Goal: Transaction & Acquisition: Purchase product/service

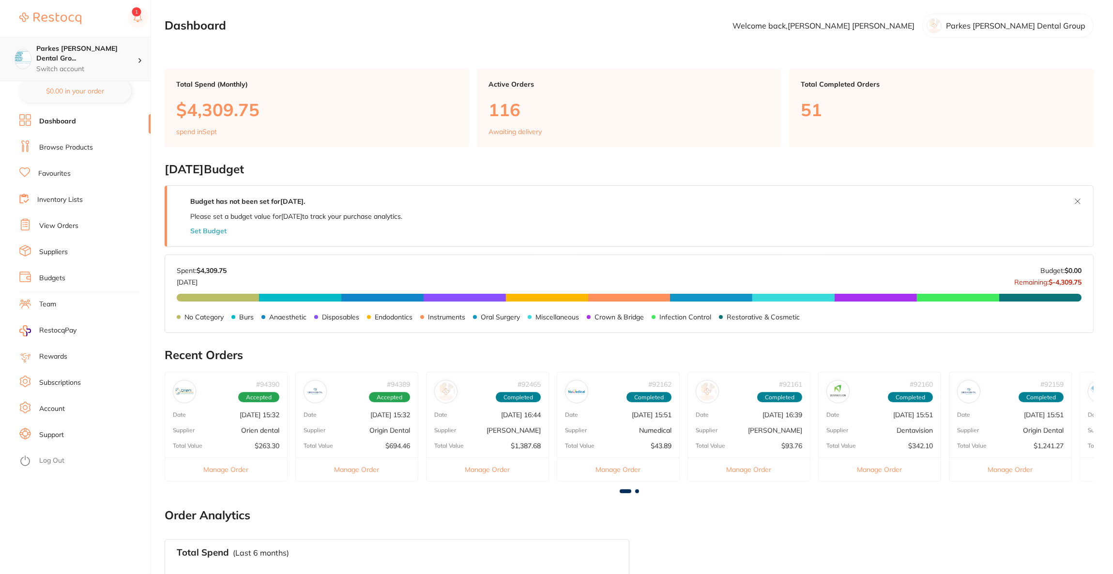
click at [112, 64] on p "Switch account" at bounding box center [86, 69] width 101 height 10
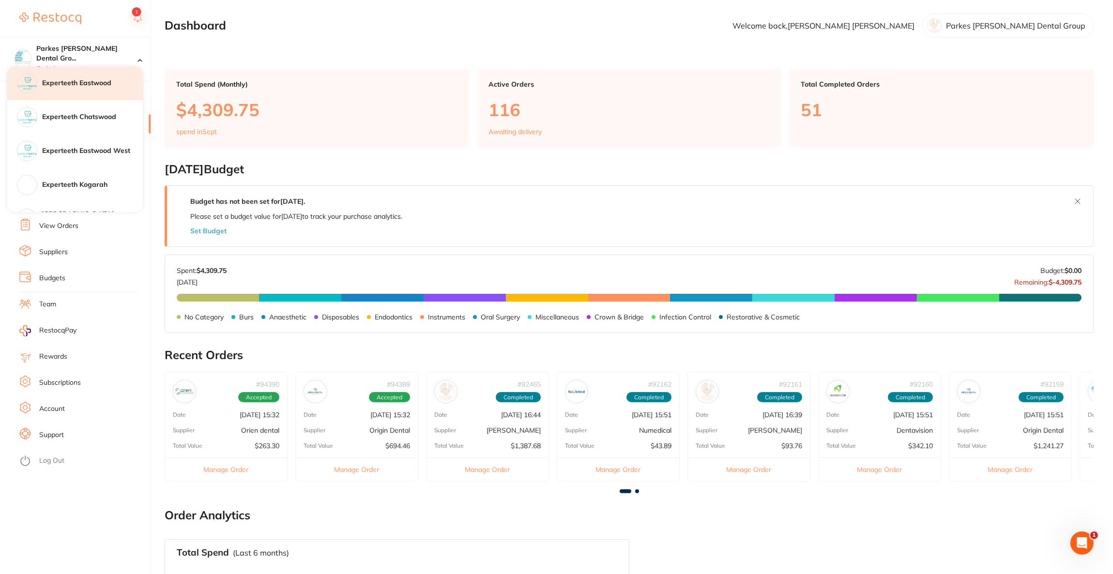
scroll to position [145, 0]
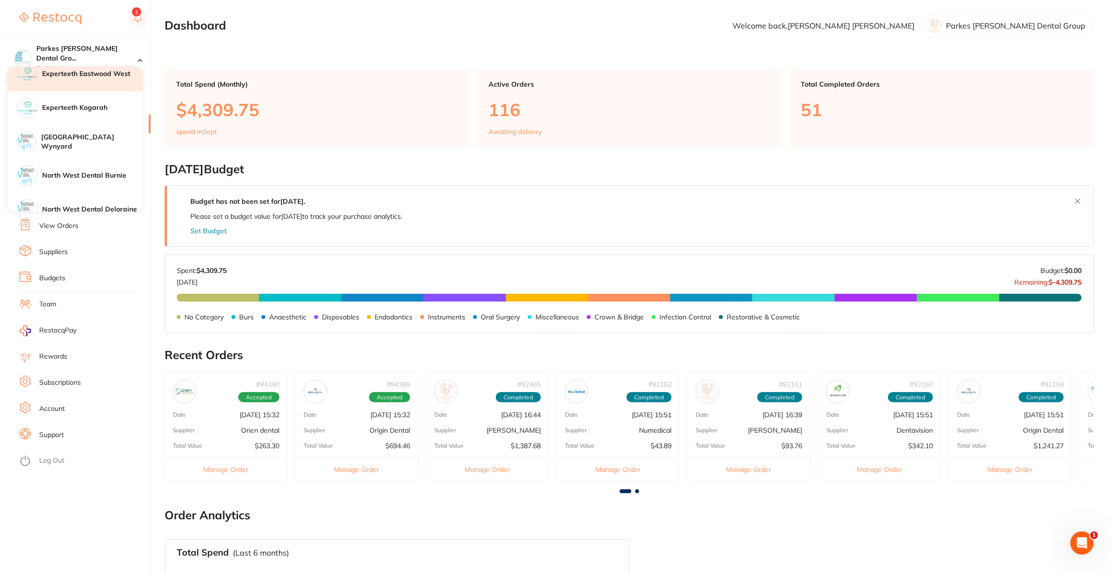
click at [110, 77] on h4 "Experteeth Eastwood West" at bounding box center [92, 74] width 101 height 10
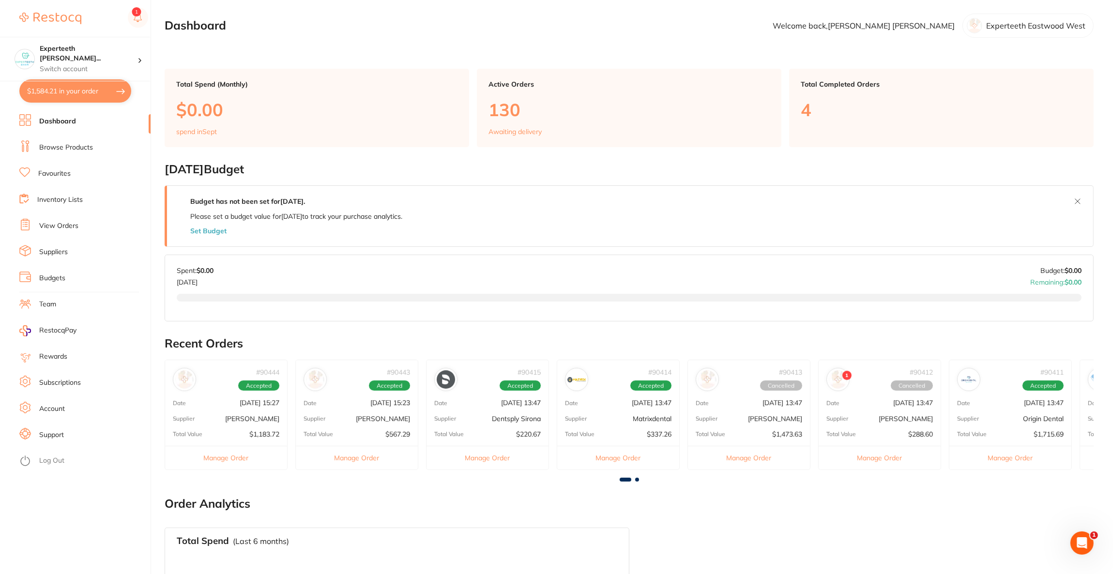
click at [83, 89] on button "$1,584.21 in your order" at bounding box center [75, 90] width 112 height 23
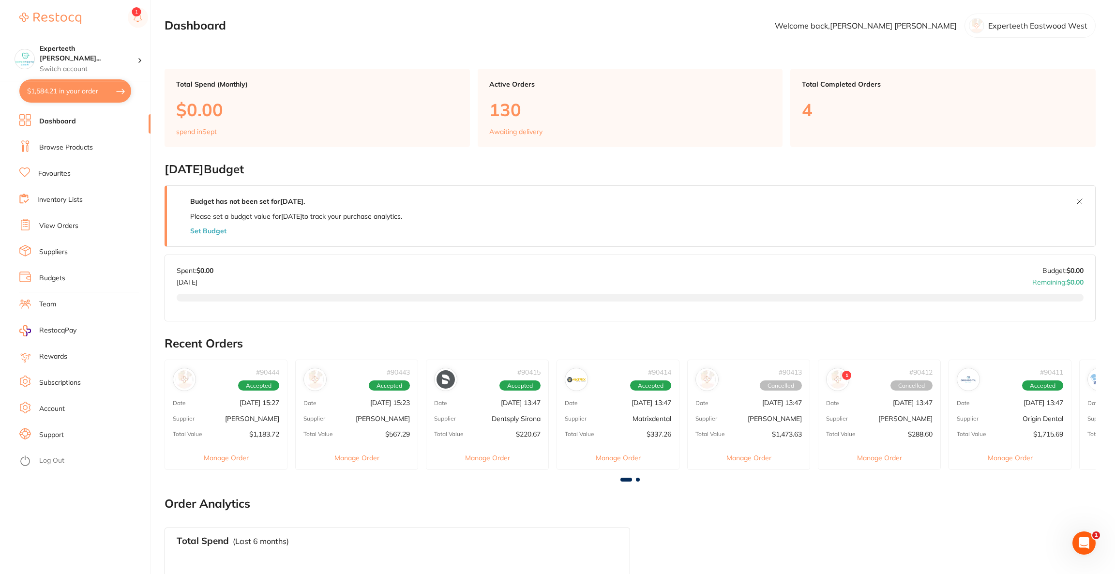
checkbox input "true"
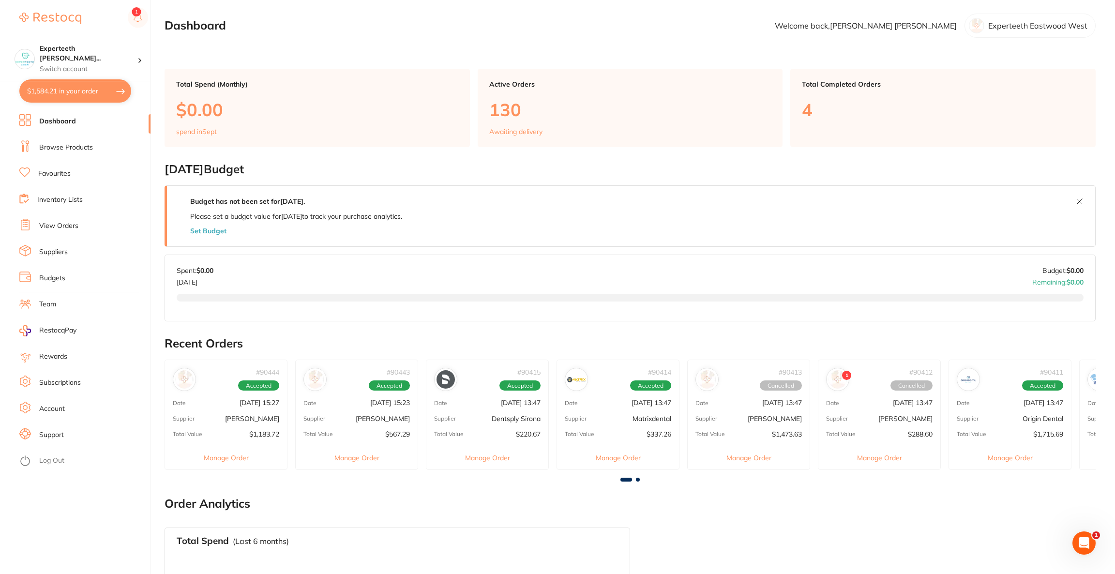
checkbox input "true"
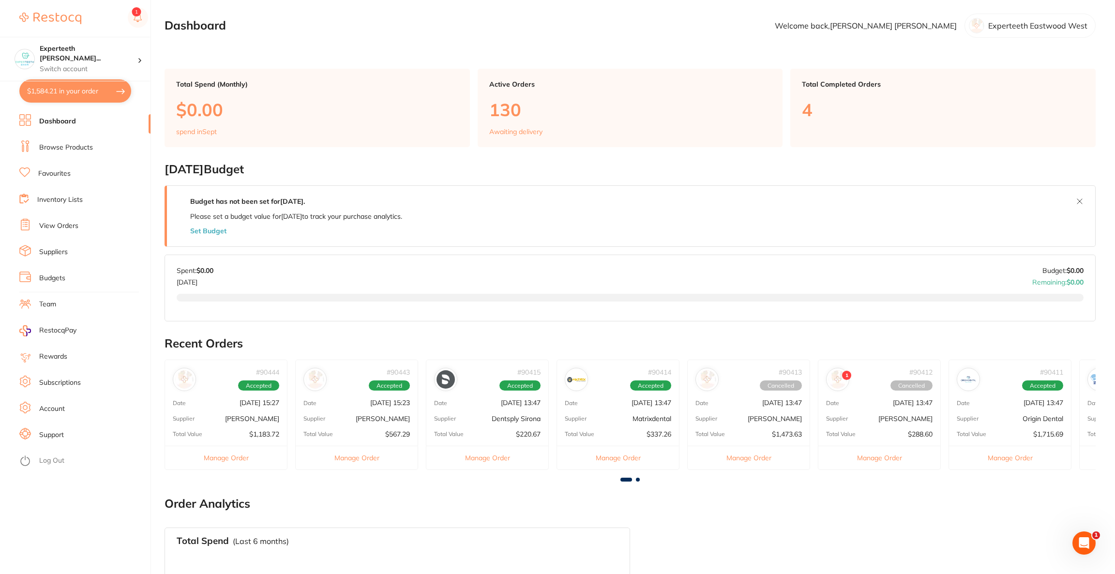
checkbox input "true"
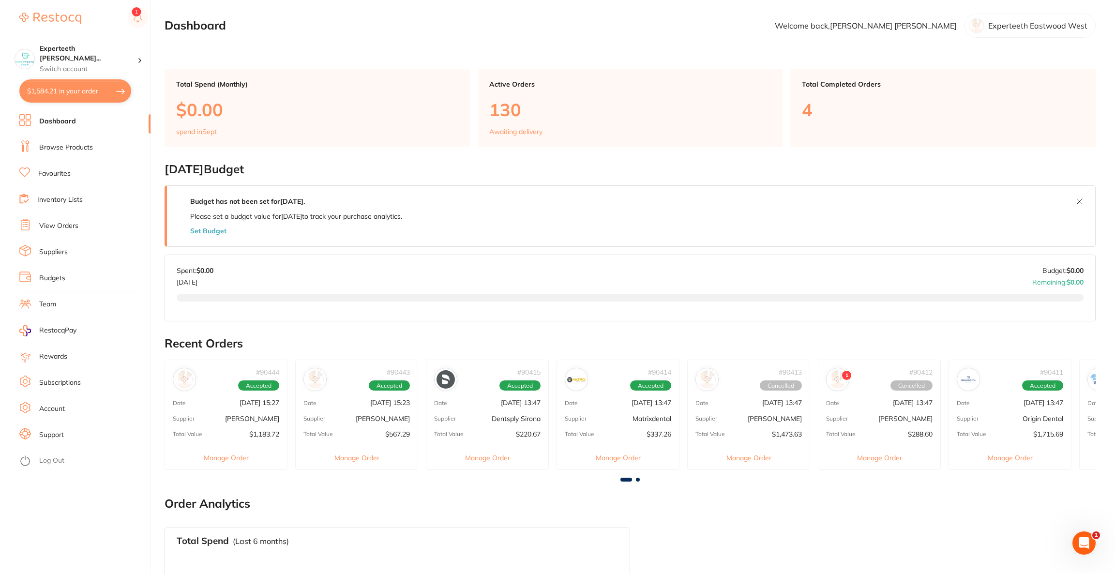
checkbox input "true"
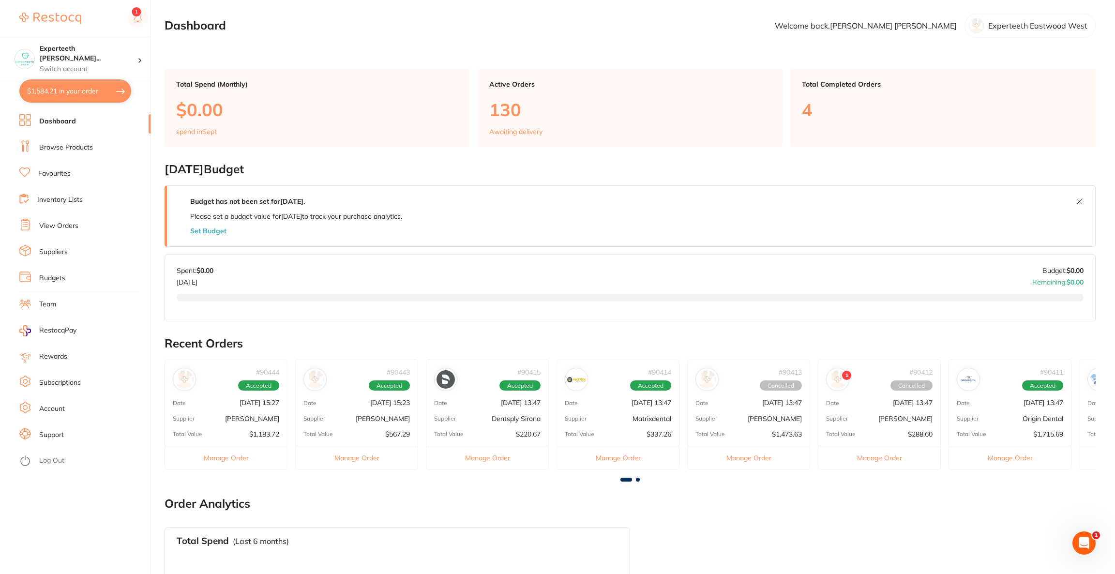
checkbox input "true"
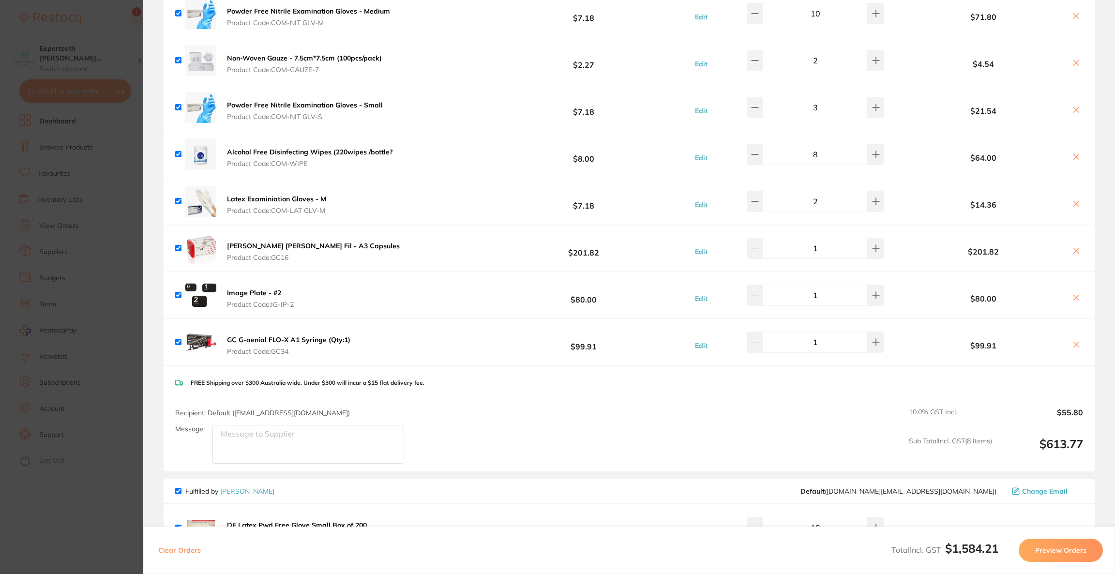
scroll to position [145, 0]
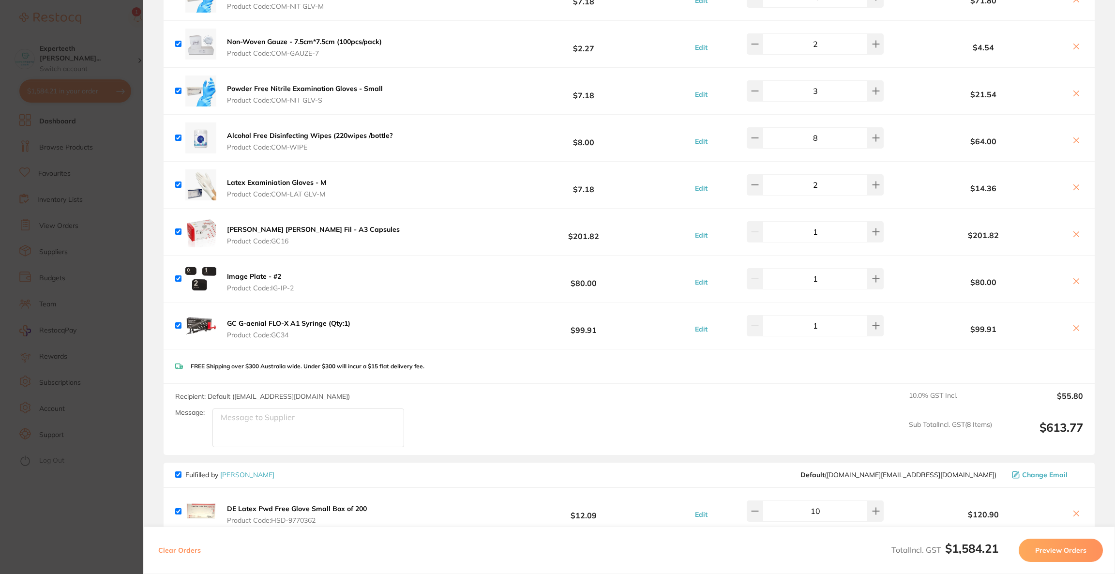
click at [1075, 328] on icon at bounding box center [1076, 328] width 8 height 8
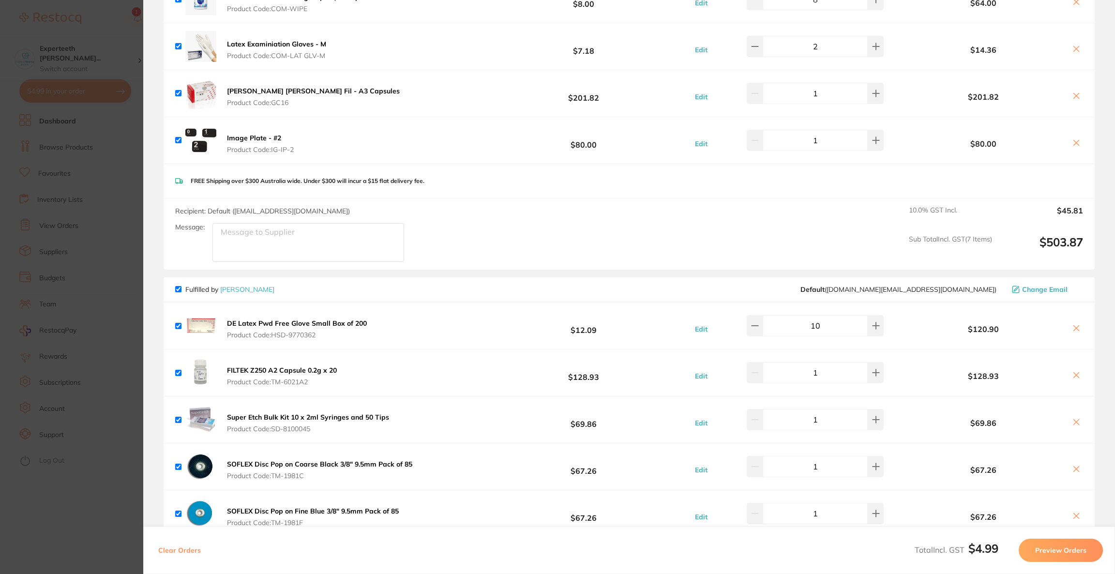
scroll to position [290, 0]
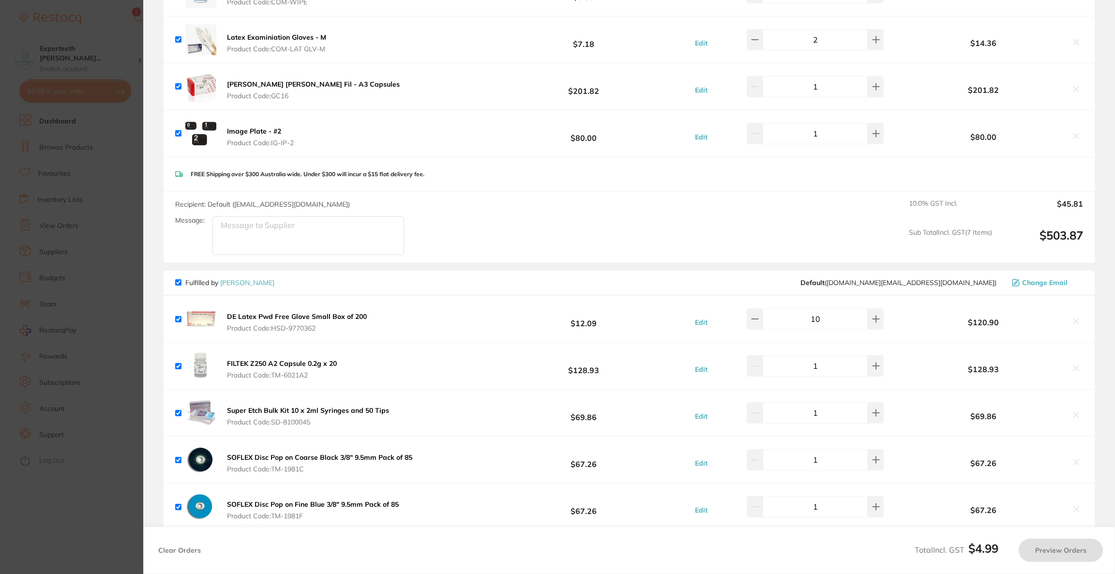
checkbox input "true"
click at [0, 235] on section "Update RRP Set your pre negotiated price for this item. Item Agreed RRP (excl. …" at bounding box center [557, 287] width 1115 height 574
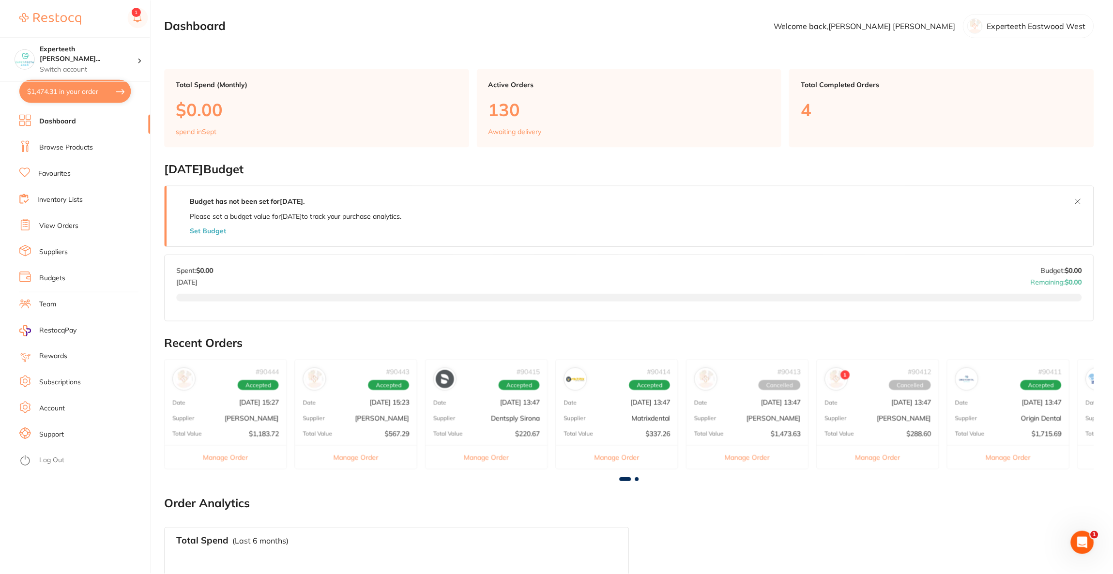
scroll to position [1, 0]
click at [51, 145] on link "Browse Products" at bounding box center [66, 148] width 54 height 10
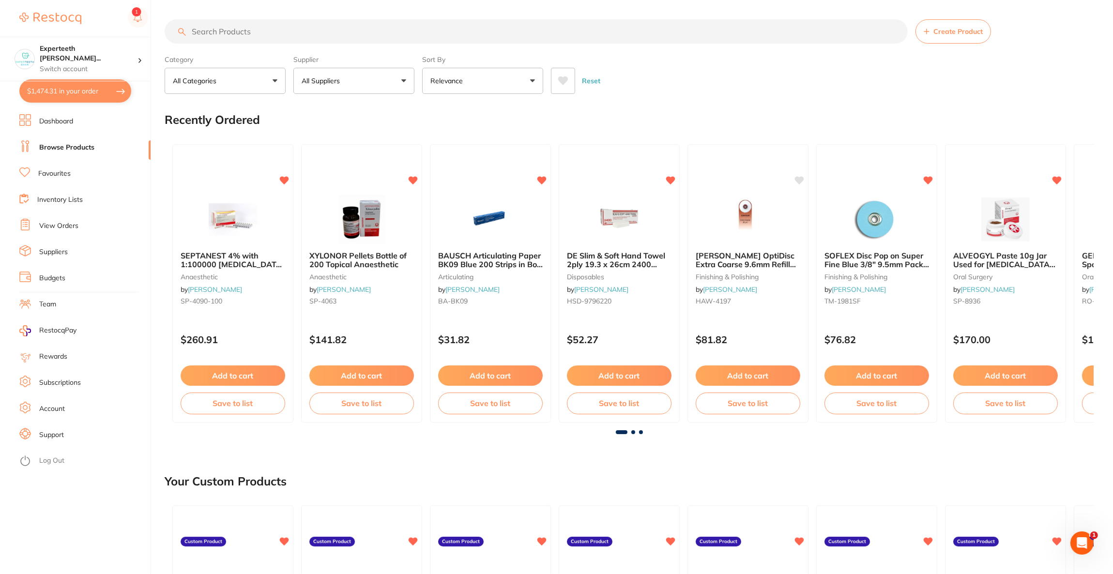
click at [259, 37] on input "search" at bounding box center [536, 31] width 743 height 24
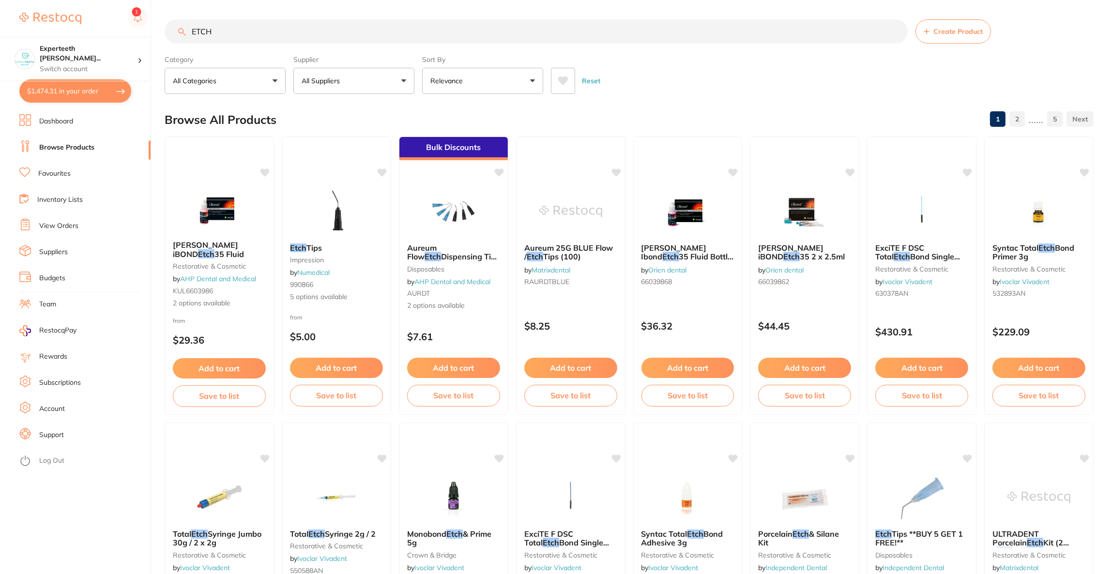
type input "ETCH"
click at [344, 83] on button "All Suppliers" at bounding box center [353, 81] width 121 height 26
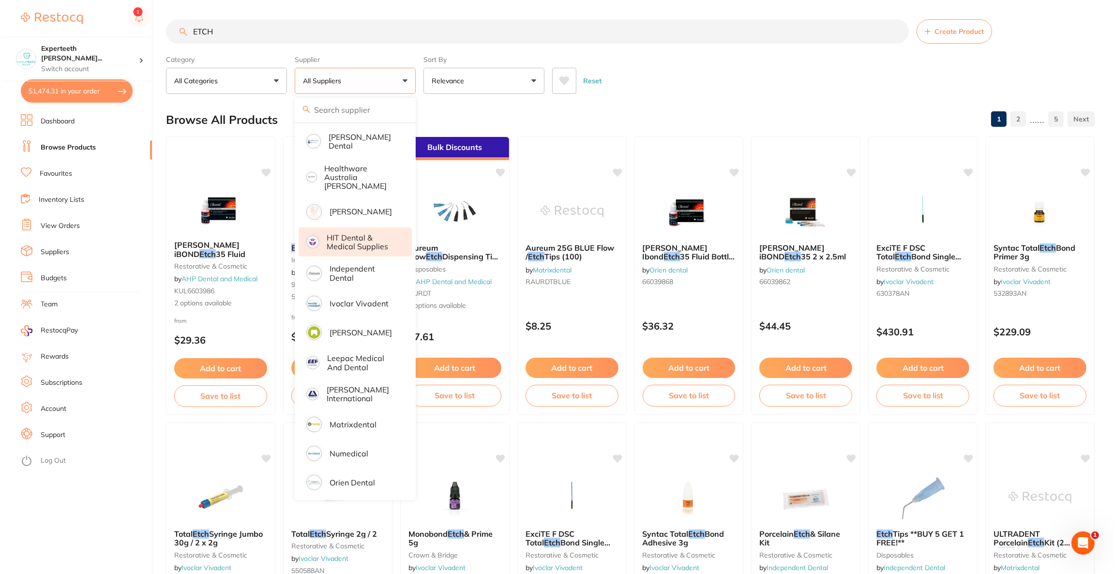
scroll to position [404, 0]
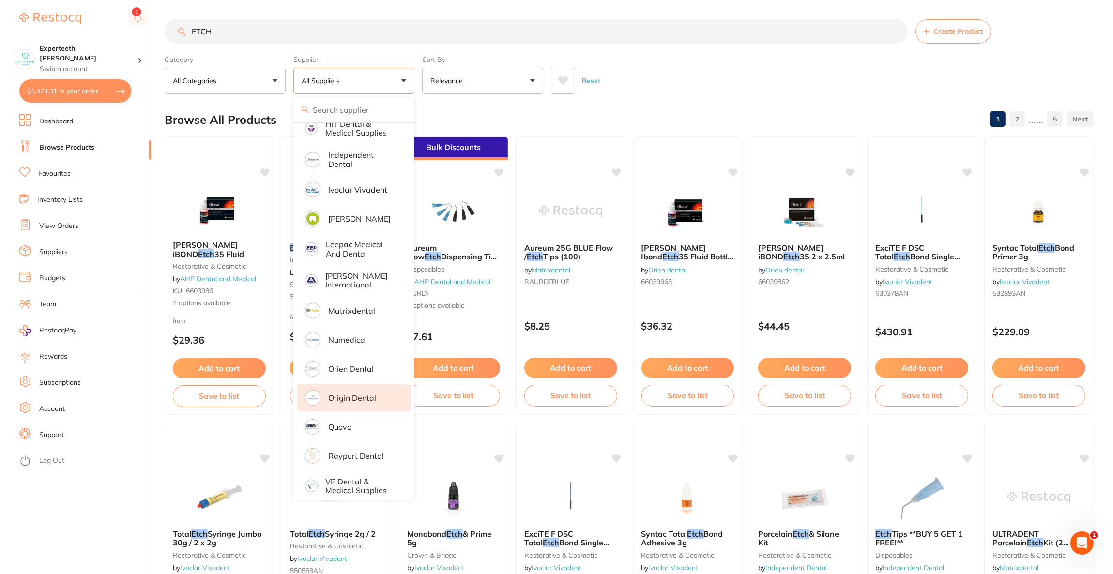
click at [391, 389] on li "Origin Dental" at bounding box center [353, 397] width 113 height 27
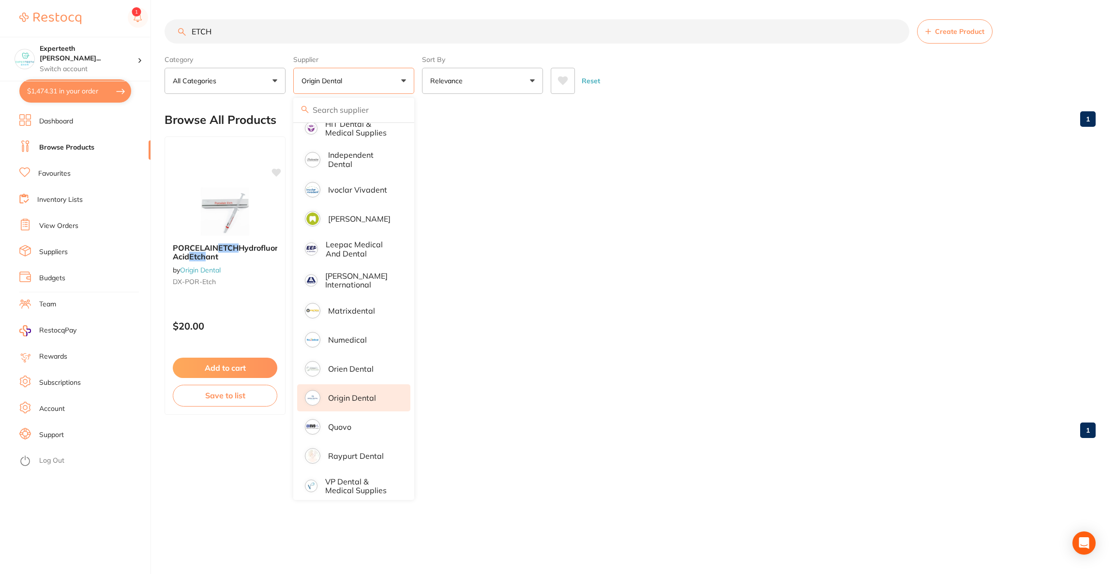
click at [690, 136] on ul "PORCELAIN ETCH Hydrofluoric Acid Etch ant by Origin Dental DX-POR-Etch $20.00 A…" at bounding box center [630, 275] width 931 height 278
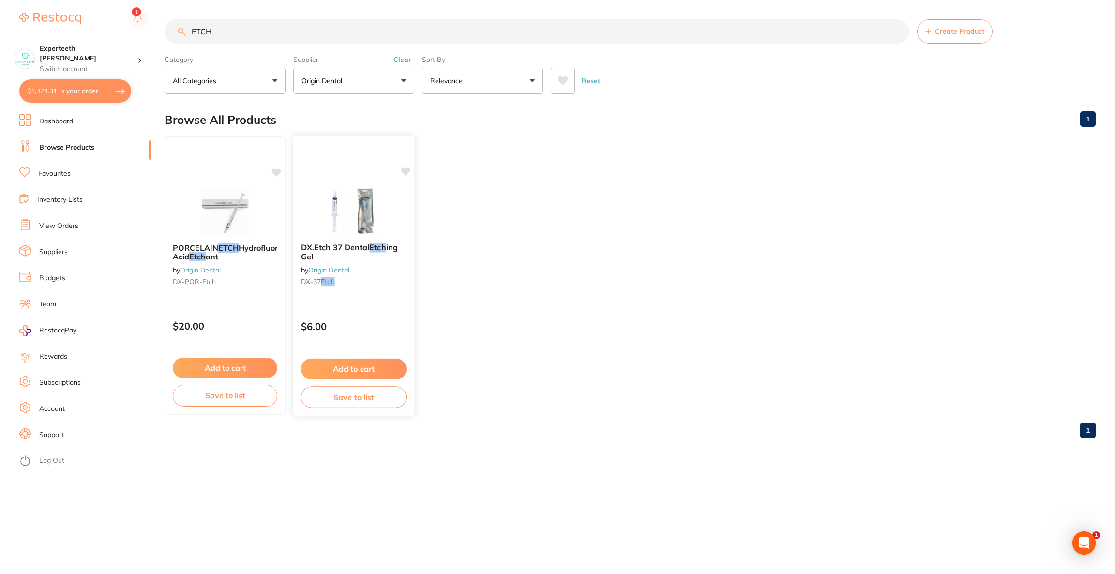
scroll to position [0, 0]
click at [394, 208] on div at bounding box center [353, 210] width 121 height 49
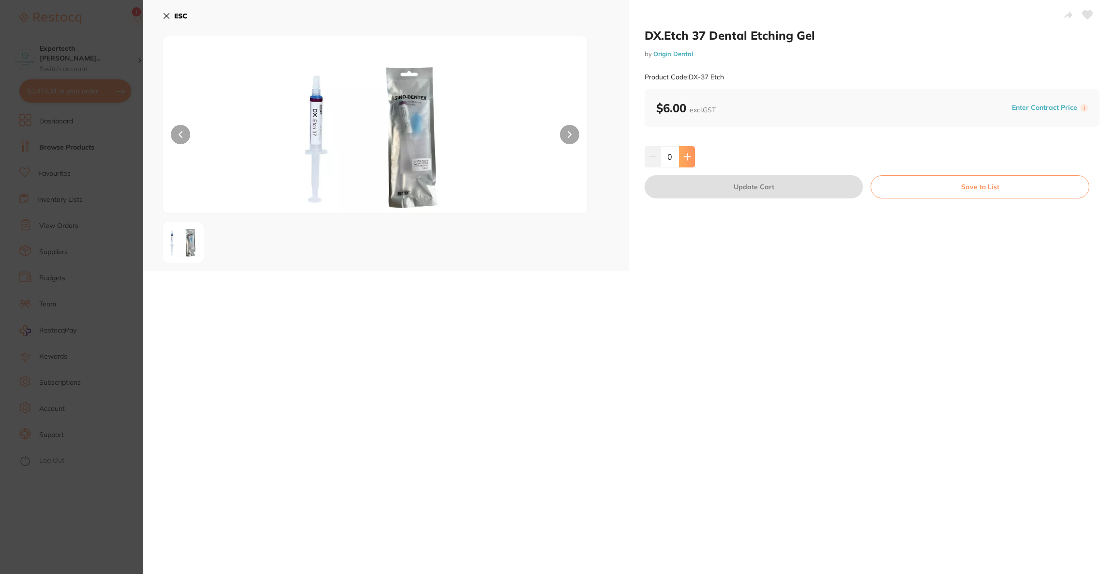
click at [692, 159] on button at bounding box center [687, 156] width 16 height 21
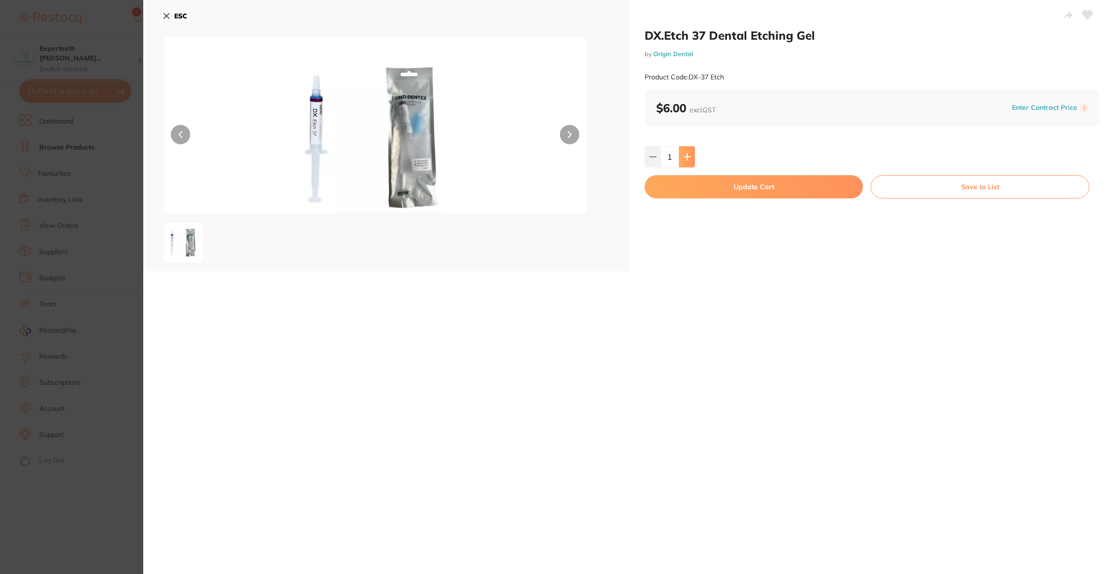
click at [692, 159] on button at bounding box center [687, 156] width 16 height 21
type input "5"
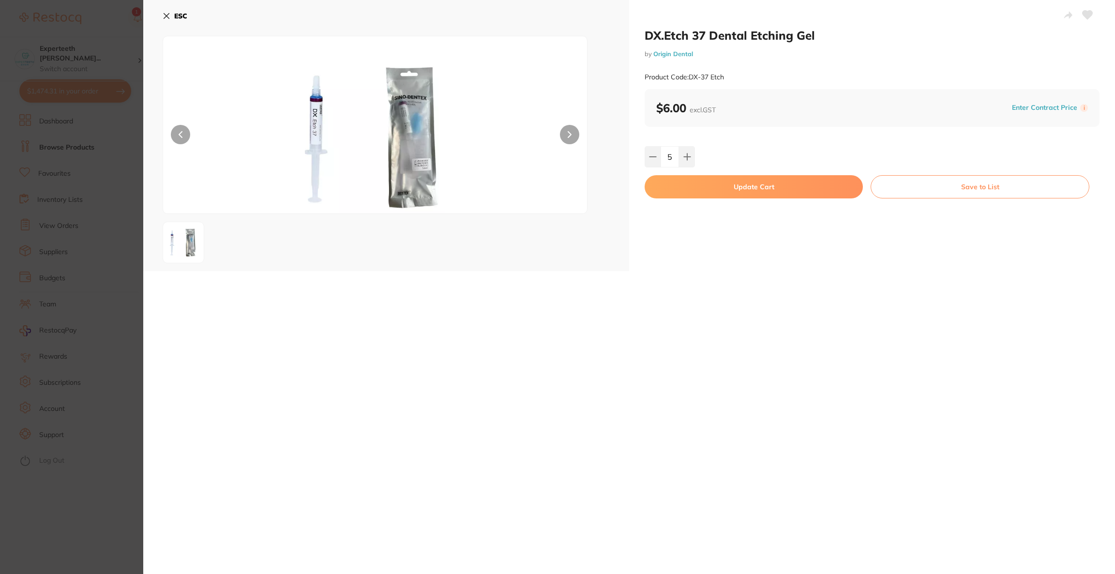
click at [692, 182] on button "Update Cart" at bounding box center [754, 186] width 218 height 23
checkbox input "false"
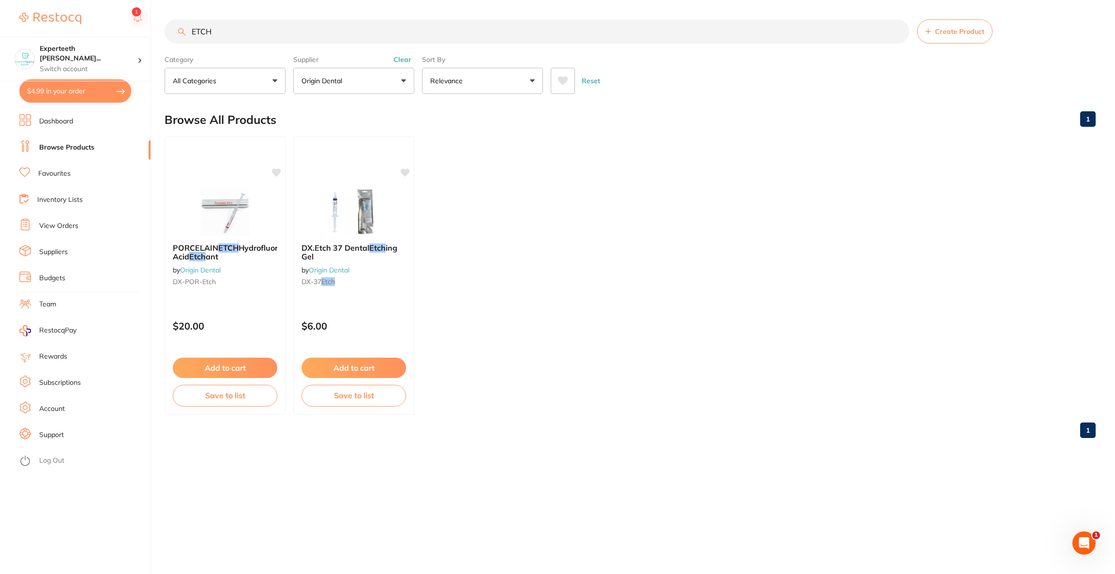
click at [49, 90] on button "$4.99 in your order" at bounding box center [75, 90] width 112 height 23
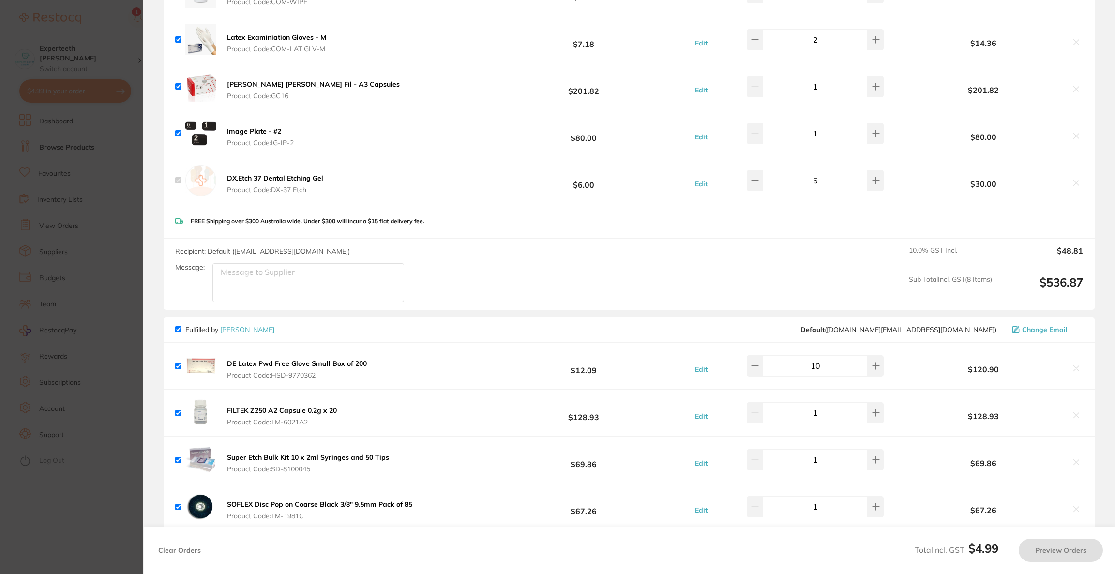
checkbox input "true"
checkbox input "false"
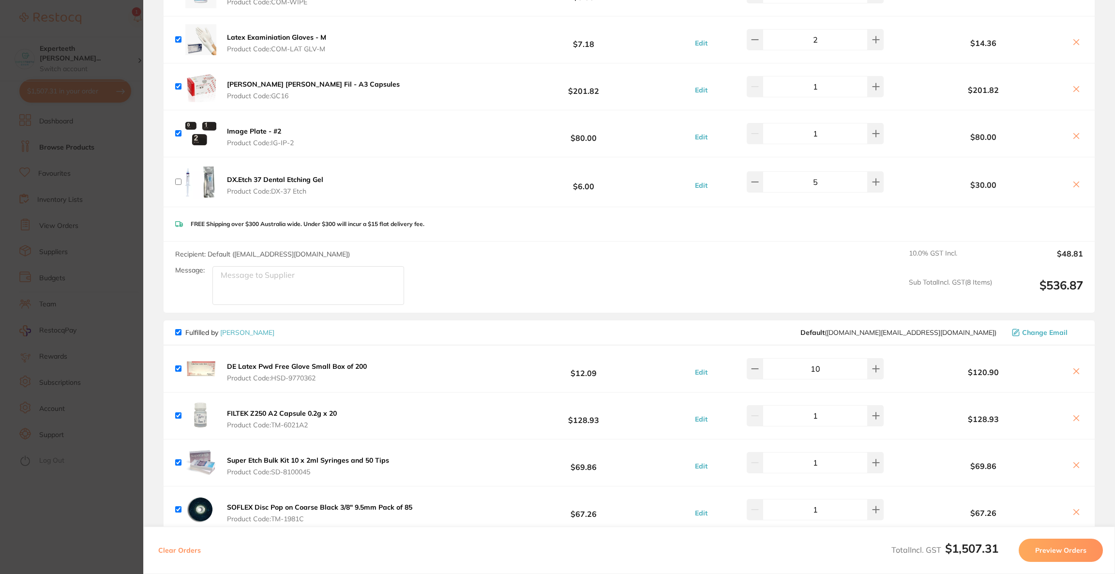
checkbox input "true"
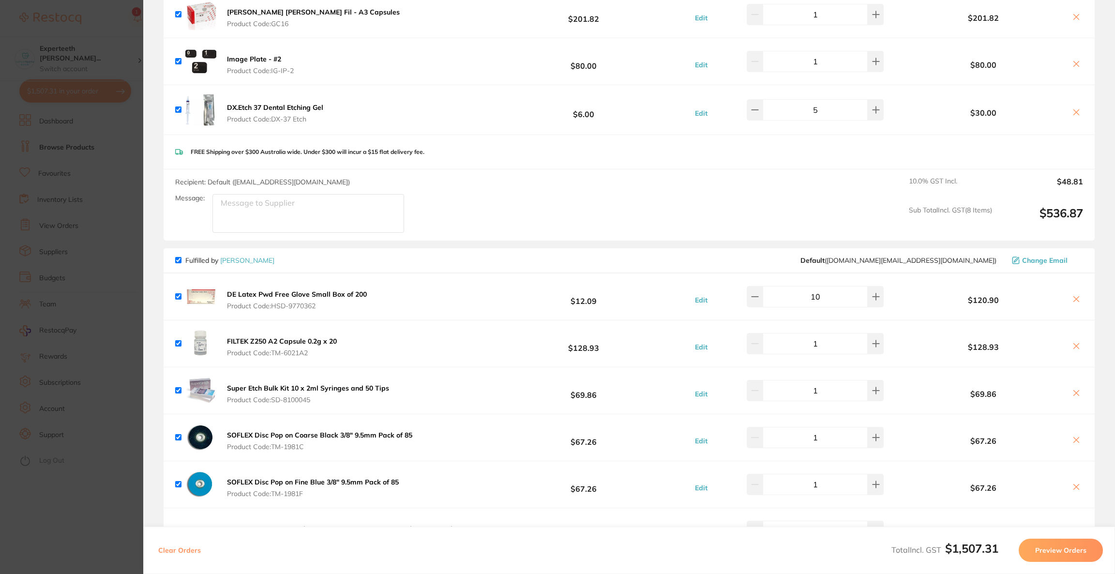
scroll to position [435, 0]
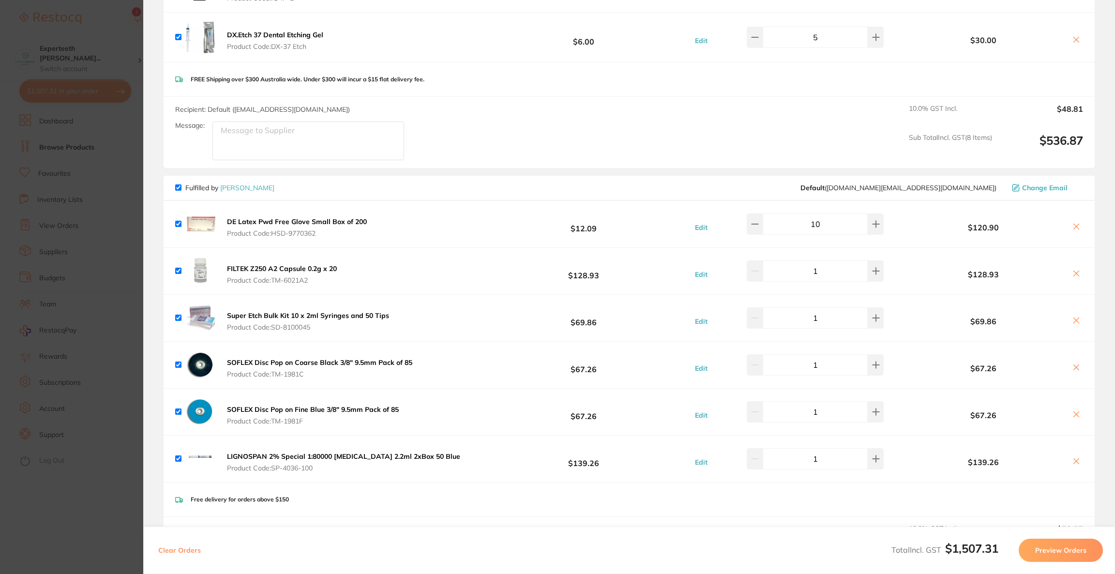
click at [1072, 318] on icon at bounding box center [1076, 321] width 8 height 8
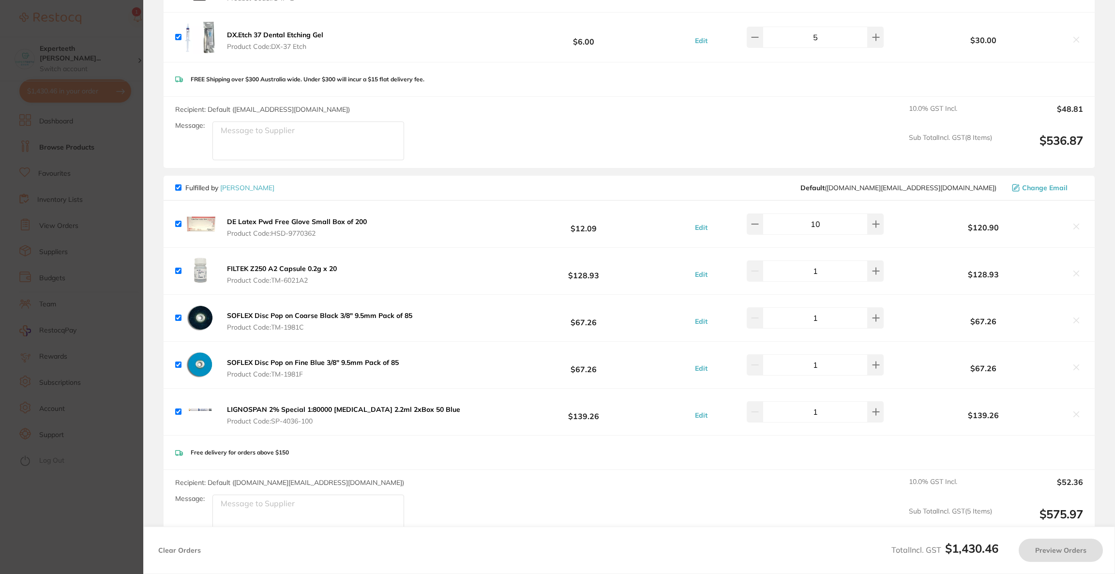
checkbox input "true"
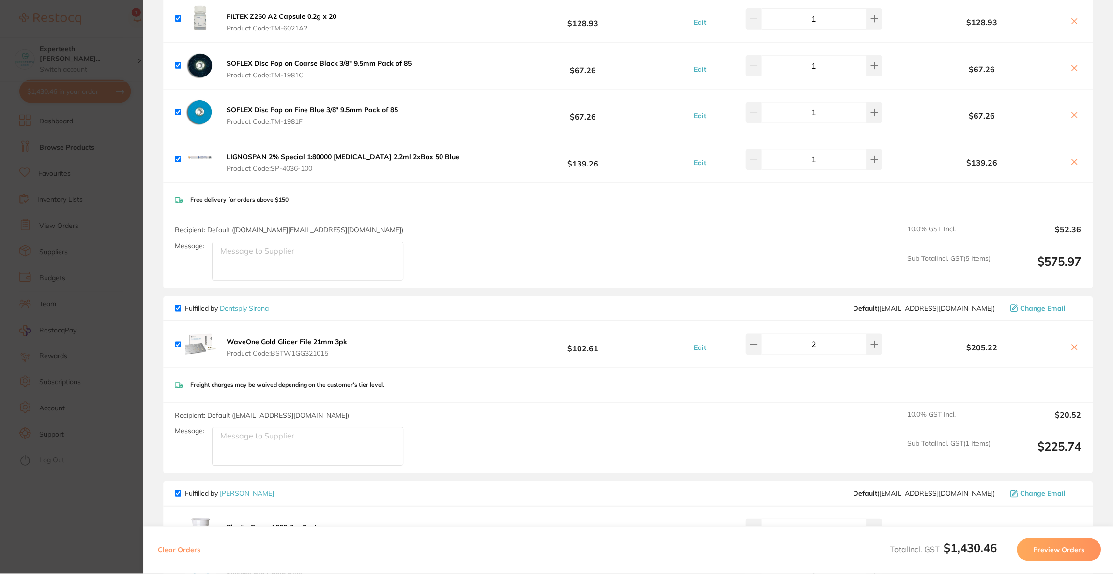
scroll to position [539, 0]
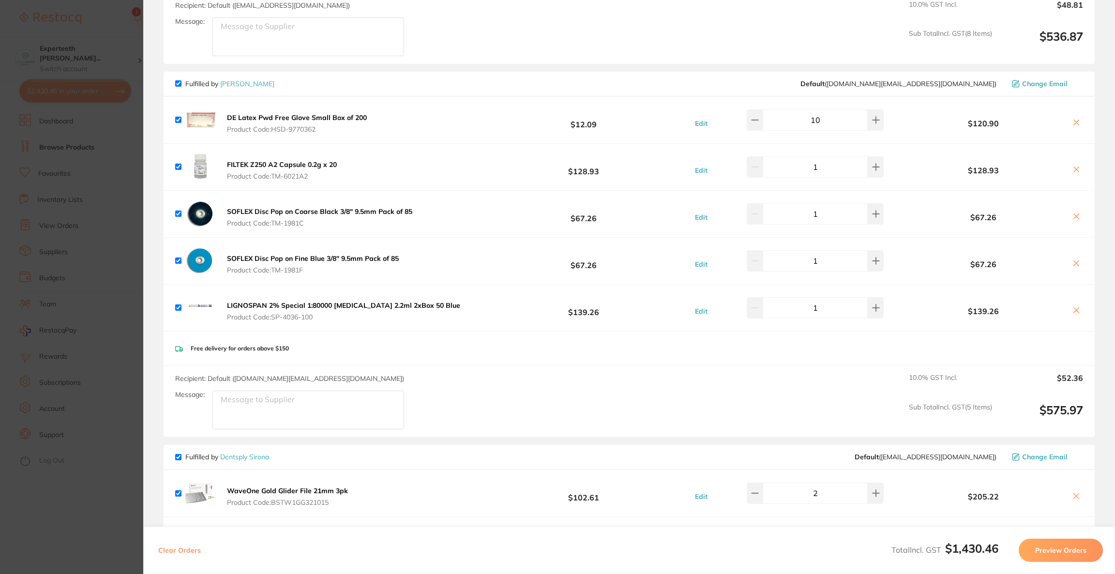
click at [109, 193] on section "Update RRP Set your pre negotiated price for this item. Item Agreed RRP (excl. …" at bounding box center [557, 287] width 1115 height 574
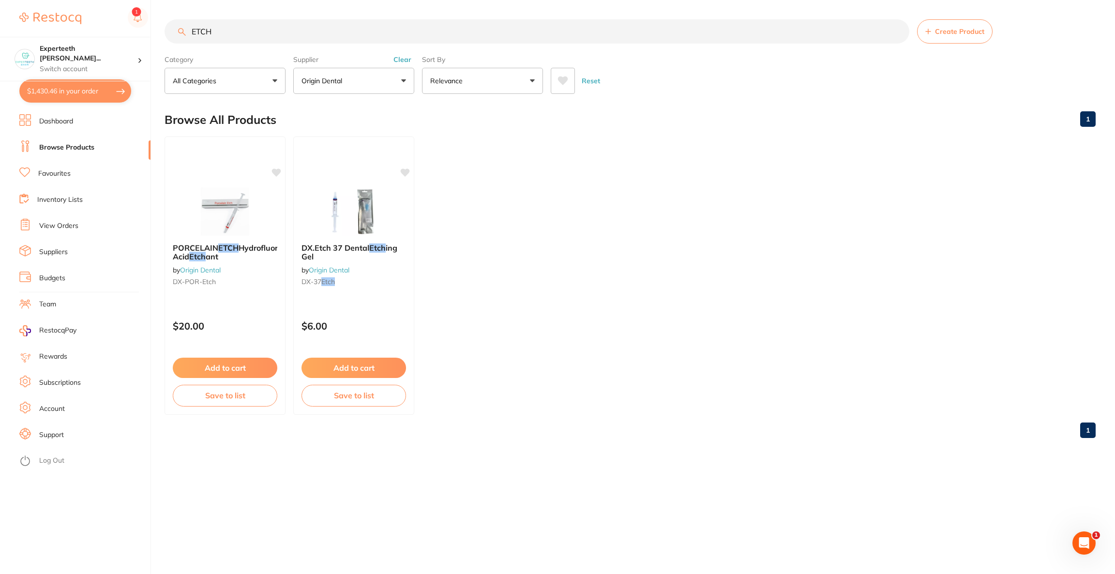
drag, startPoint x: 246, startPoint y: 31, endPoint x: 167, endPoint y: 37, distance: 79.1
click at [167, 37] on input "ETCH" at bounding box center [537, 31] width 745 height 24
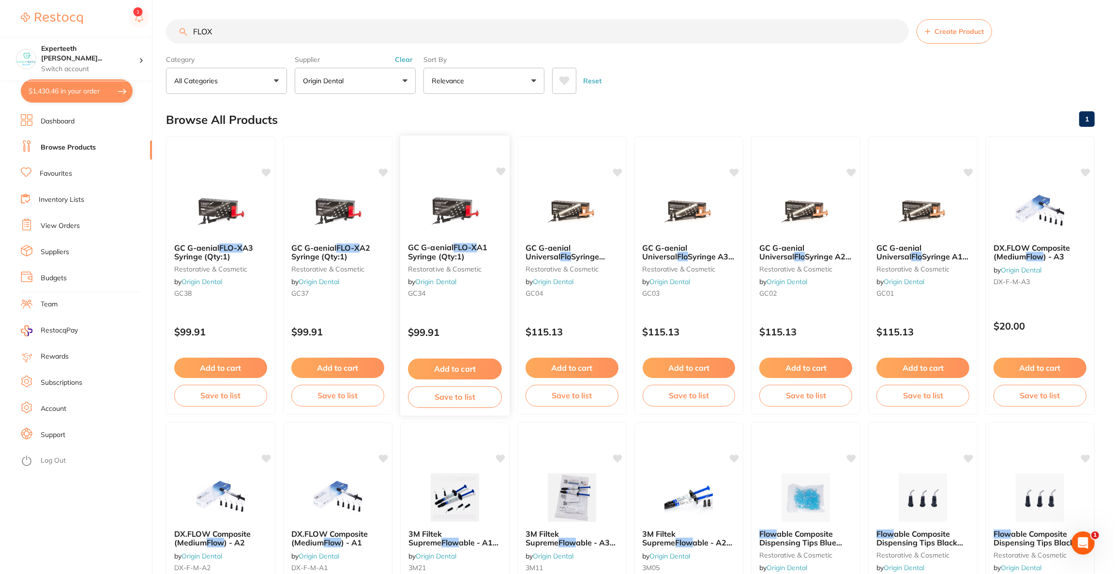
scroll to position [0, 0]
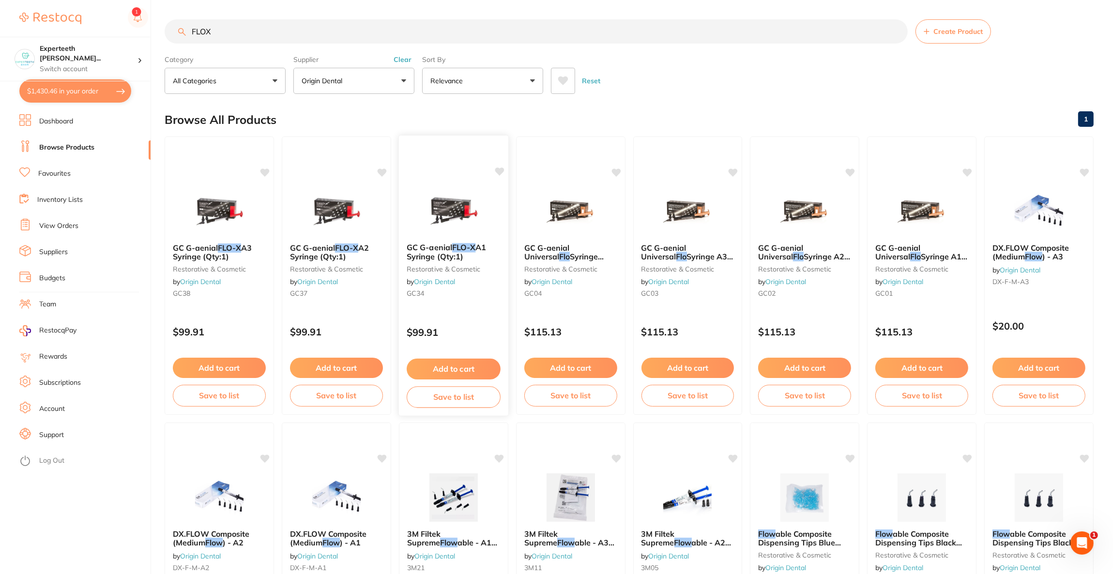
click at [483, 218] on img at bounding box center [453, 210] width 63 height 49
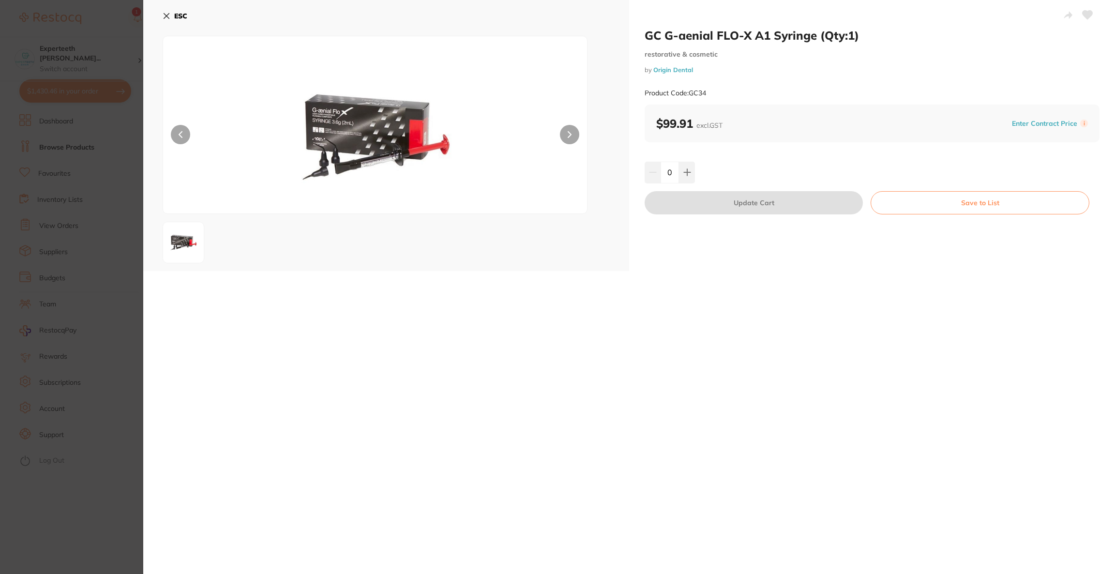
click at [77, 187] on section "GC G-aenial FLO-X A1 Syringe (Qty:1) restorative & cosmetic by Origin Dental Pr…" at bounding box center [557, 287] width 1115 height 574
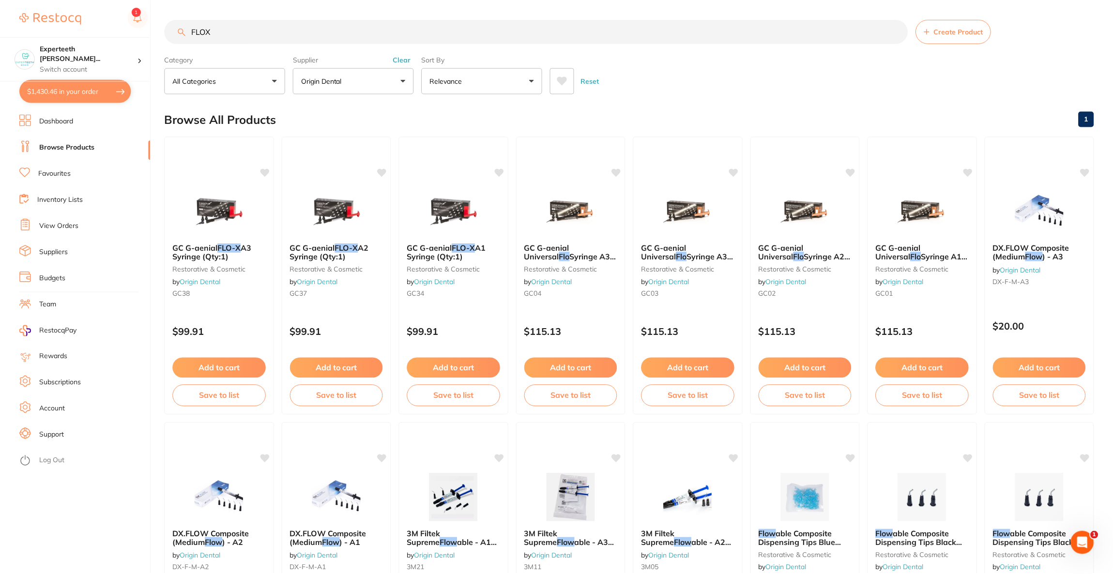
scroll to position [1, 0]
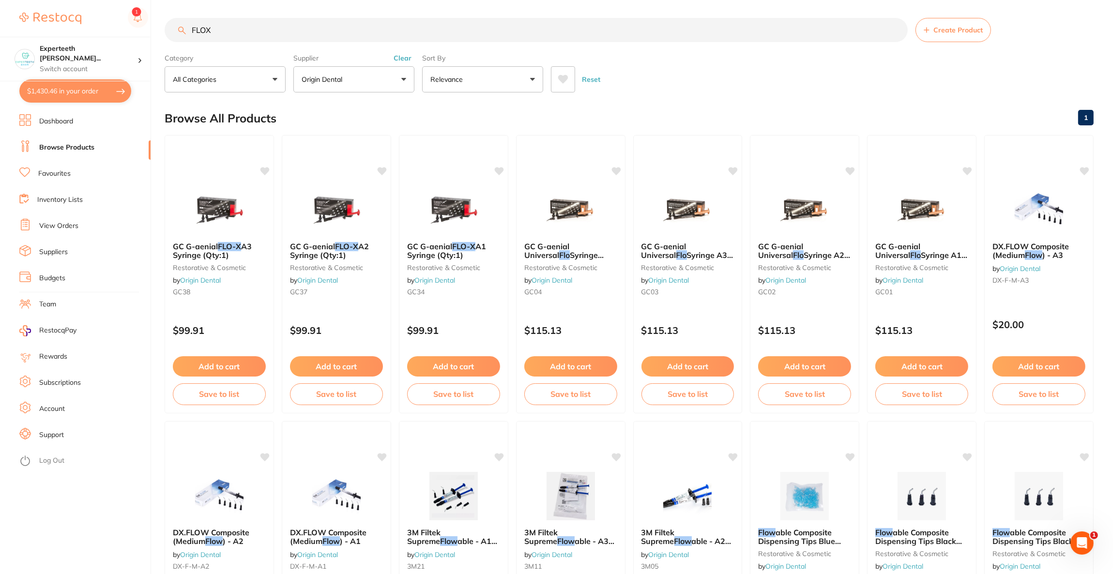
click at [324, 76] on p "Origin Dental" at bounding box center [324, 80] width 45 height 10
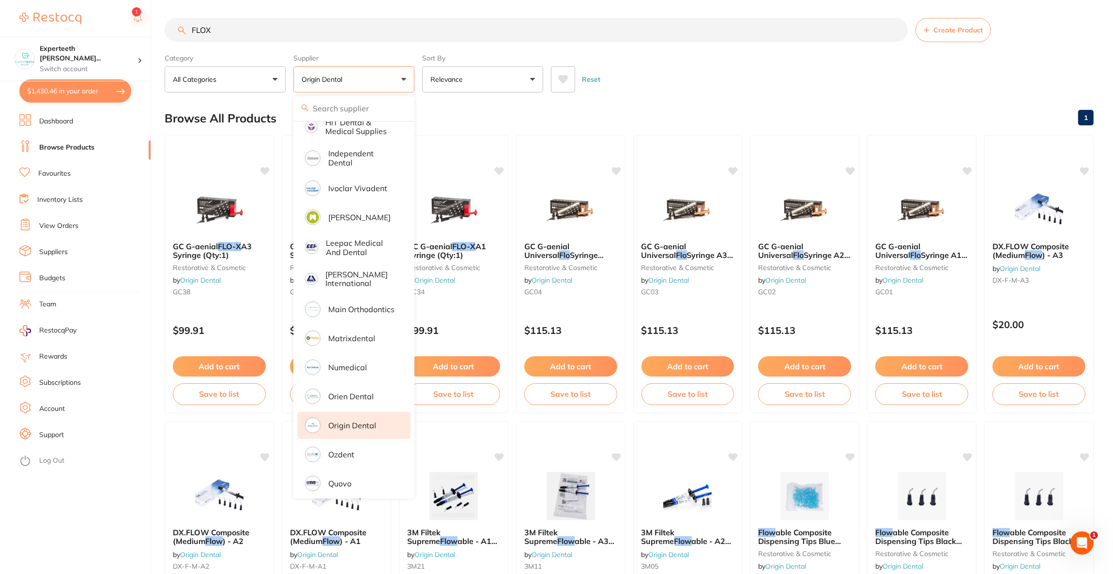
click at [362, 412] on li "Origin Dental" at bounding box center [353, 425] width 113 height 27
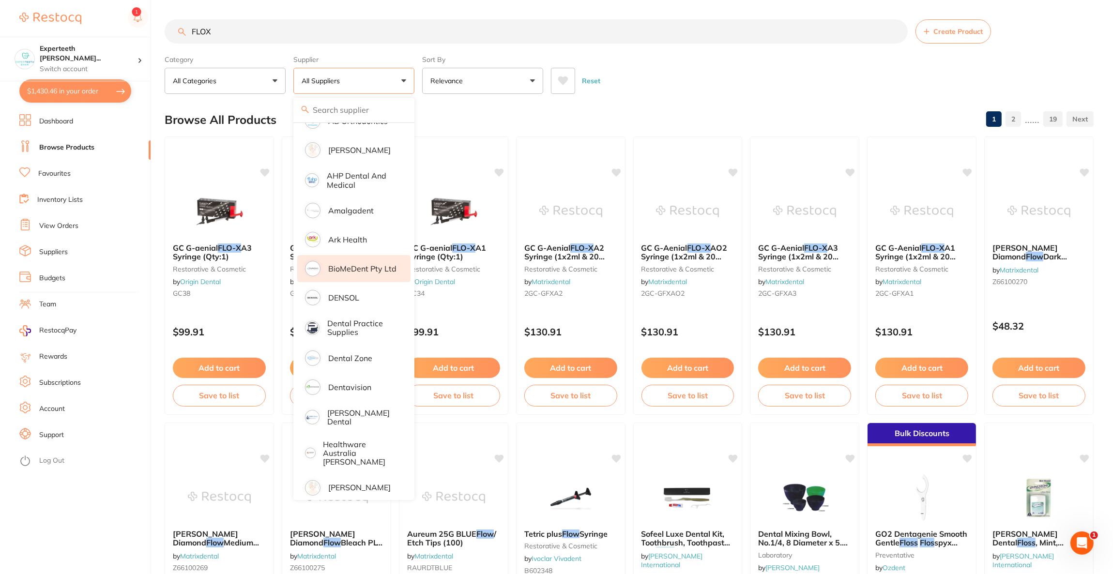
scroll to position [145, 0]
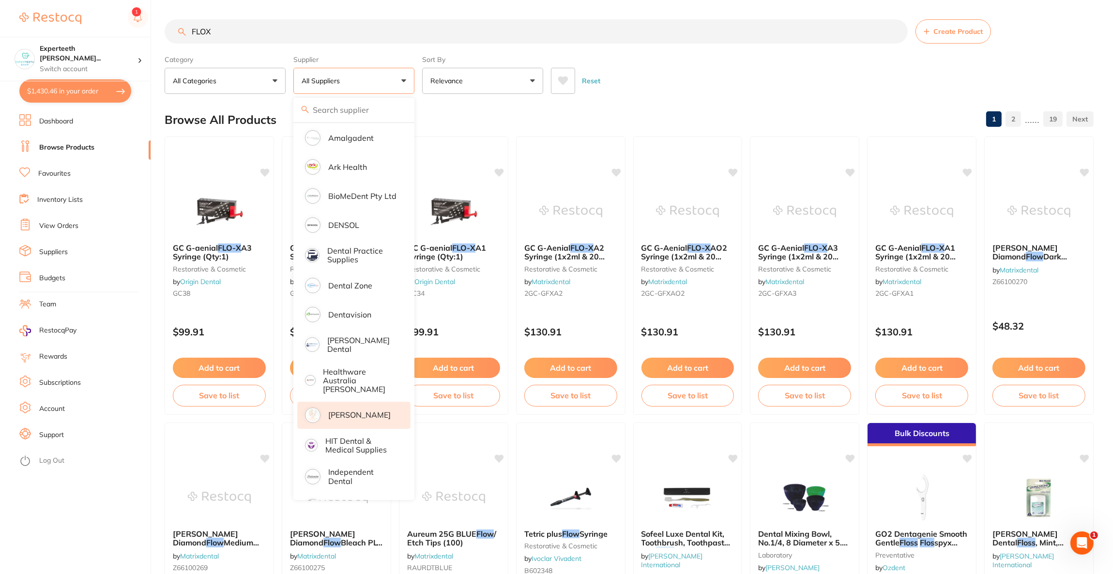
click at [367, 412] on p "[PERSON_NAME]" at bounding box center [359, 414] width 62 height 9
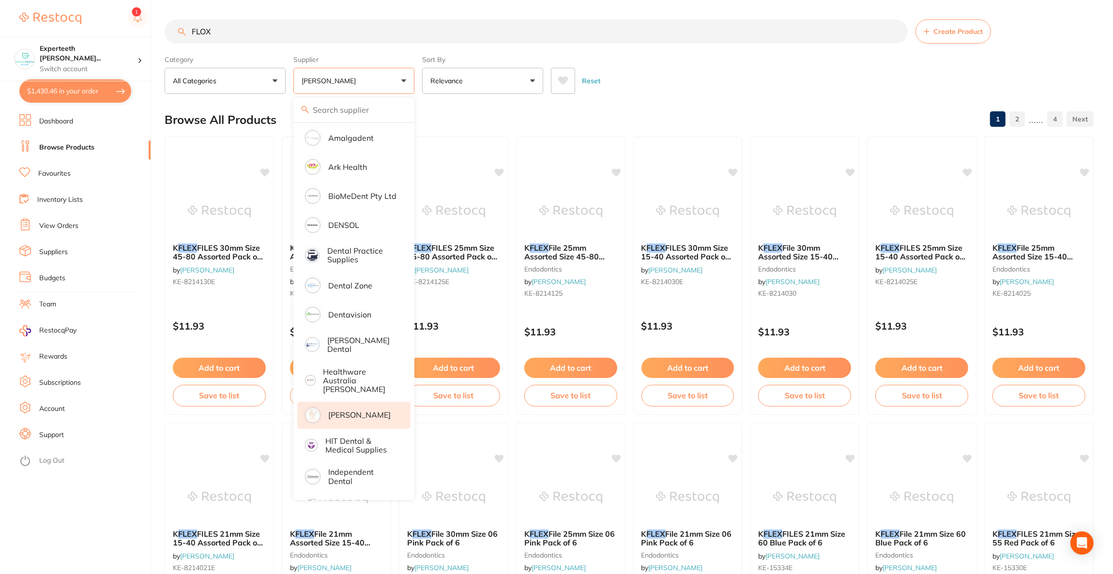
click at [664, 104] on div "Browse All Products 1 2 ...... 4" at bounding box center [629, 120] width 929 height 32
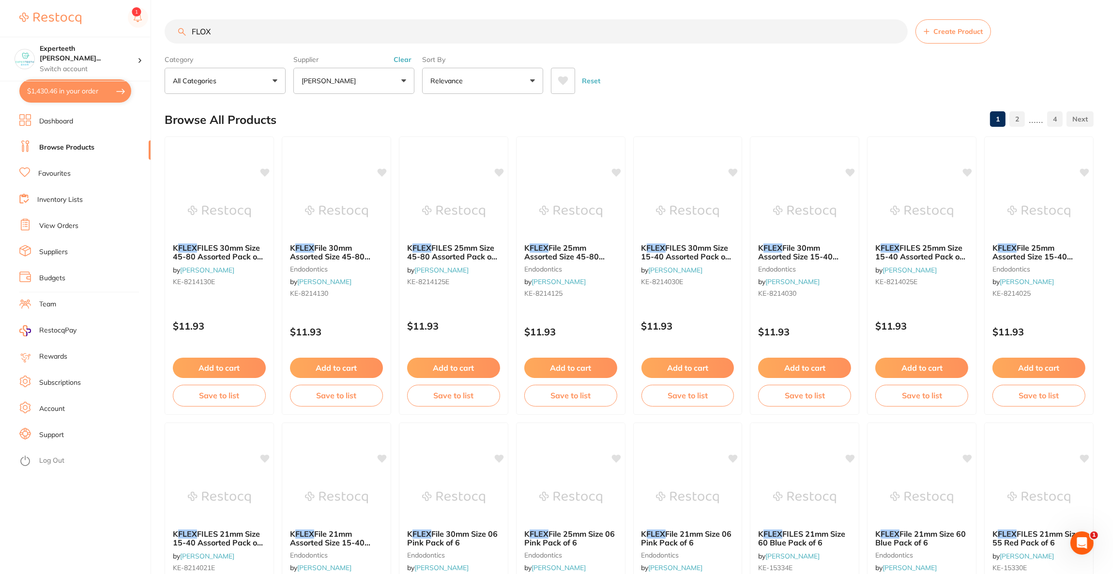
scroll to position [0, 0]
click at [246, 24] on input "FLOX" at bounding box center [536, 31] width 743 height 24
type input "F"
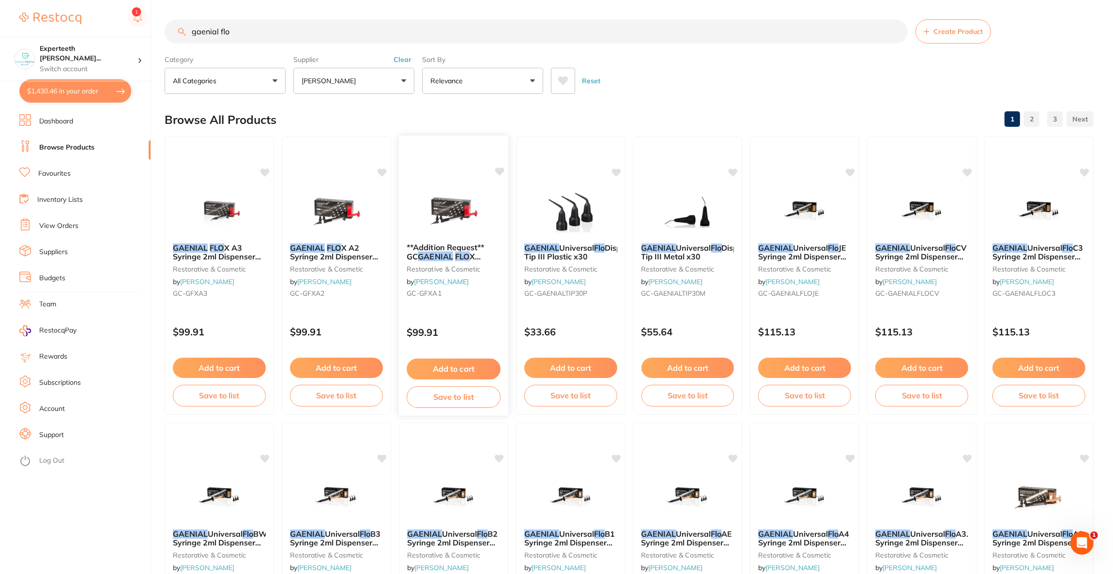
type input "gaenial flo"
click at [455, 163] on div "**Addition Request** GC GAENIAL FLO X Syringe - Light-Cured [PERSON_NAME] Compo…" at bounding box center [453, 275] width 110 height 281
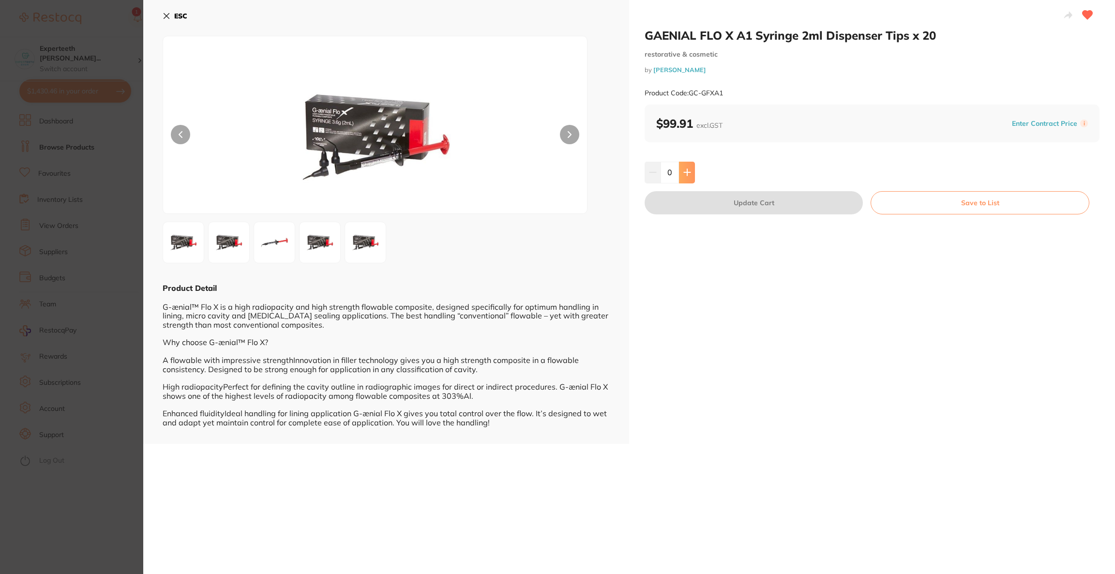
click at [687, 168] on icon at bounding box center [687, 172] width 8 height 8
type input "1"
click at [724, 206] on button "Update Cart" at bounding box center [754, 202] width 218 height 23
checkbox input "false"
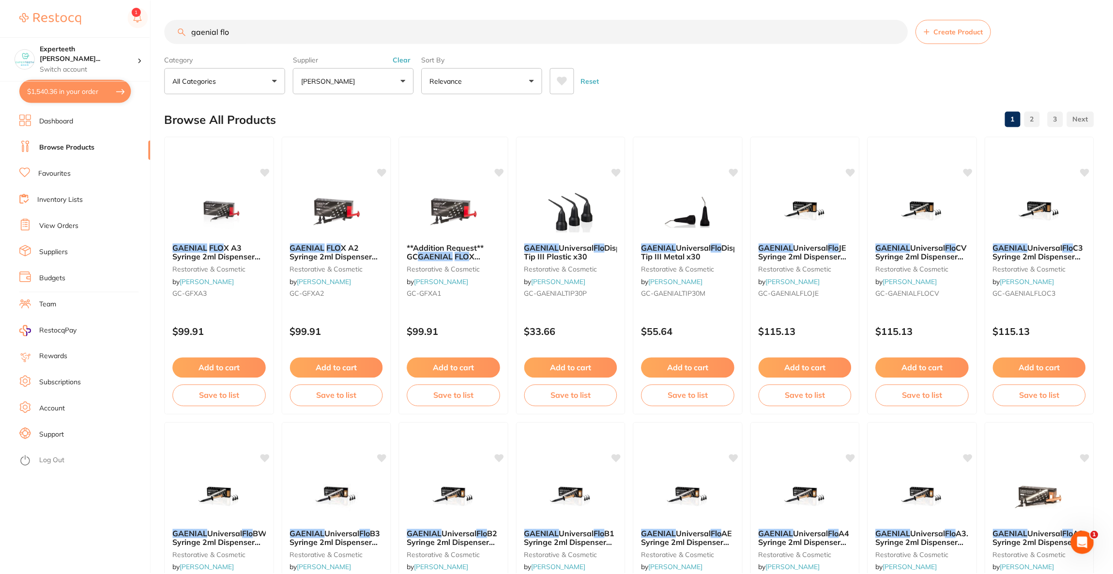
scroll to position [1, 0]
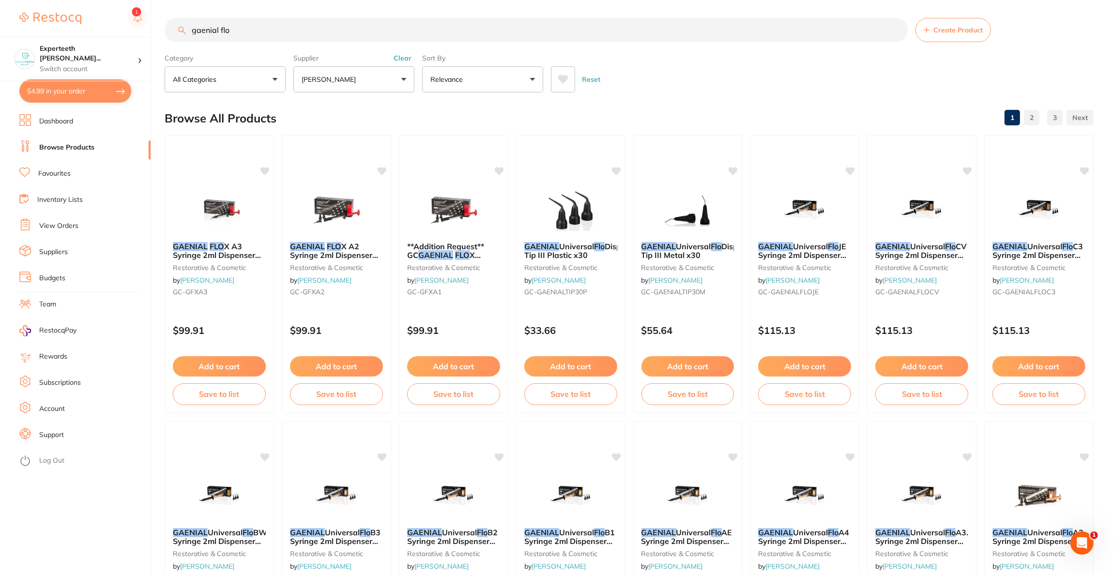
click at [98, 95] on button "$4.99 in your order" at bounding box center [75, 90] width 112 height 23
checkbox input "true"
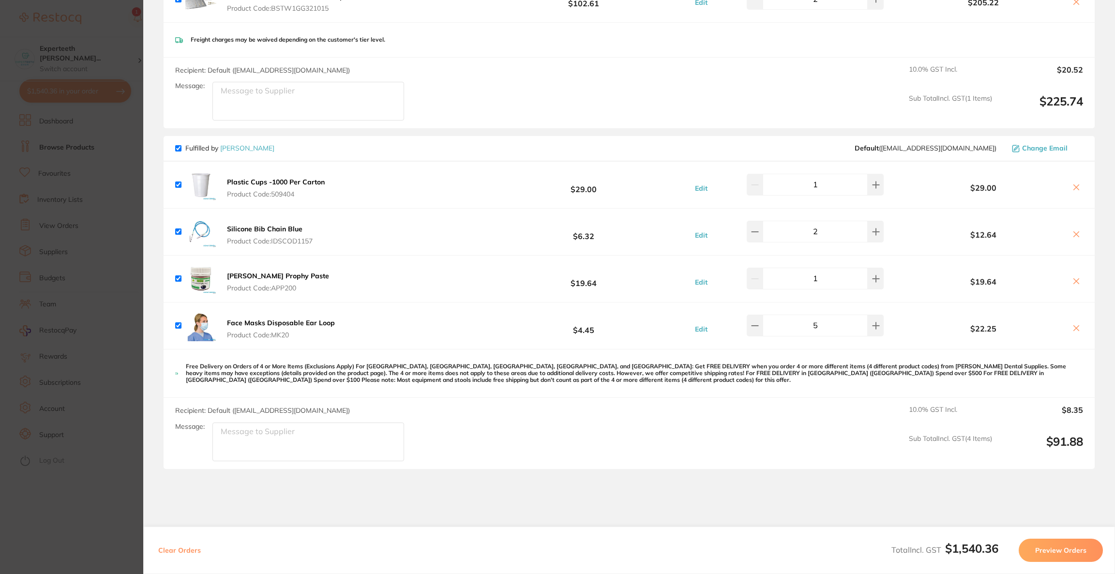
scroll to position [1089, 0]
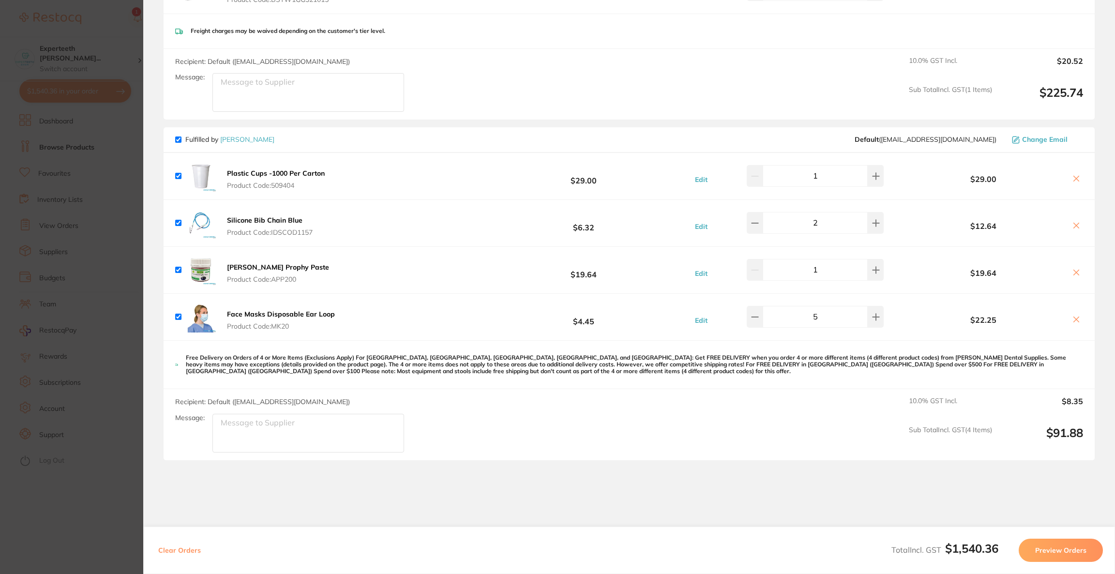
click at [1044, 545] on button "Preview Orders" at bounding box center [1061, 550] width 84 height 23
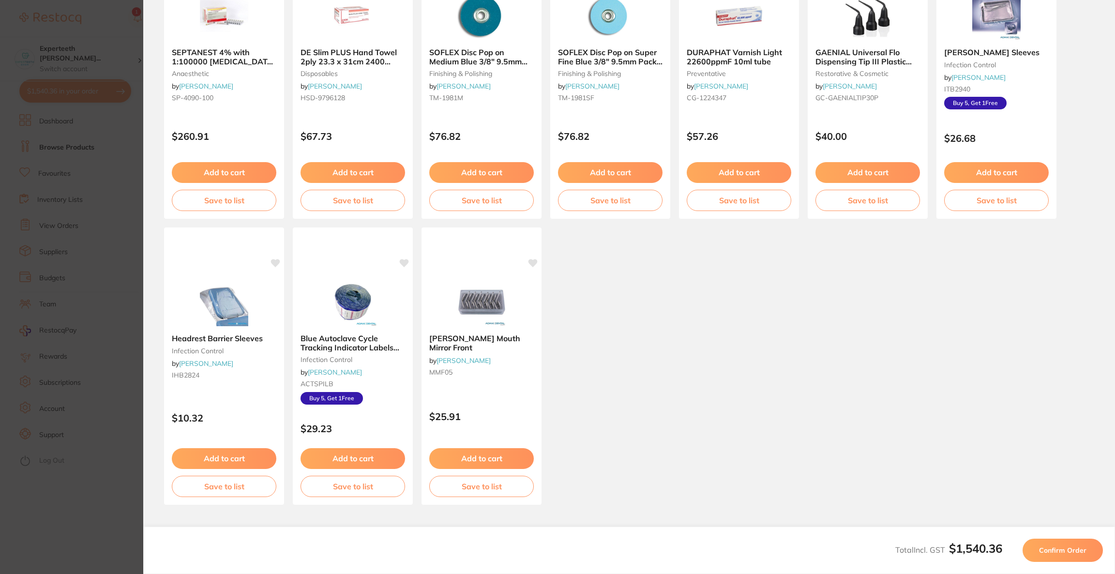
scroll to position [8, 0]
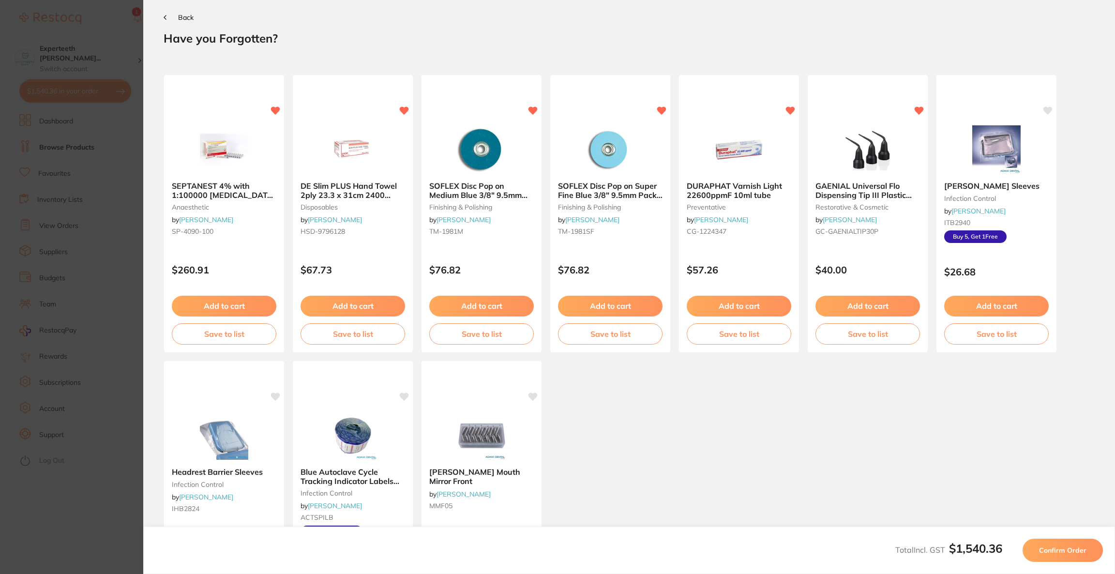
click at [1044, 546] on span "Confirm Order" at bounding box center [1062, 550] width 47 height 9
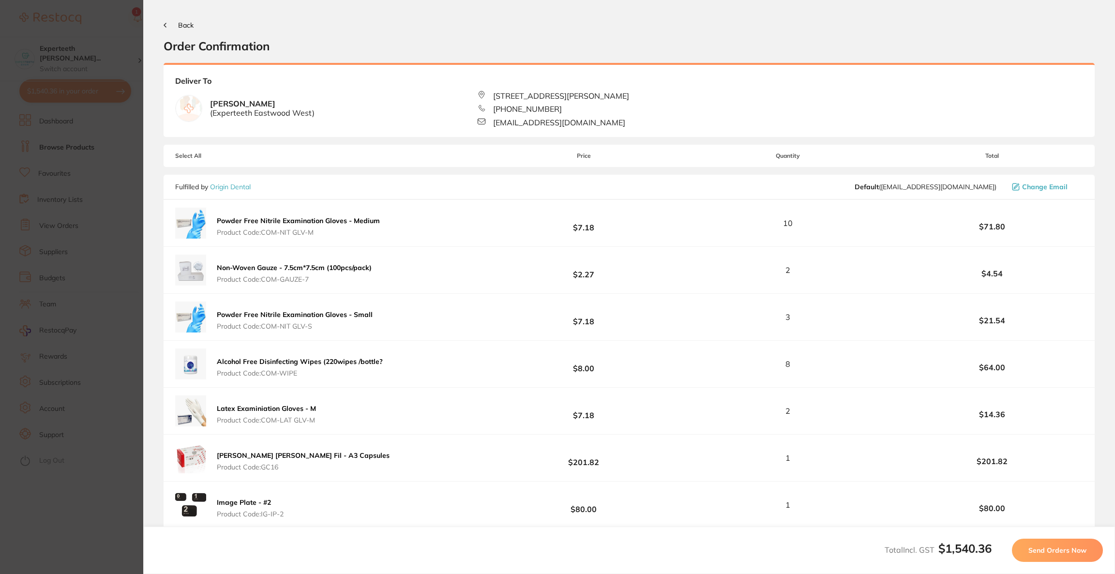
click at [1044, 546] on span "Send Orders Now" at bounding box center [1057, 550] width 58 height 9
